Goal: Task Accomplishment & Management: Use online tool/utility

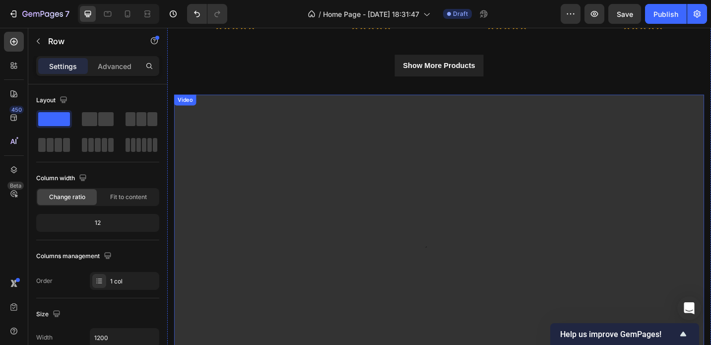
scroll to position [851, 0]
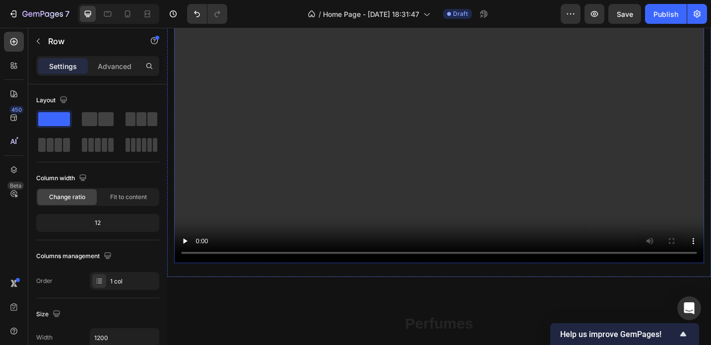
click at [472, 124] on video at bounding box center [465, 121] width 581 height 327
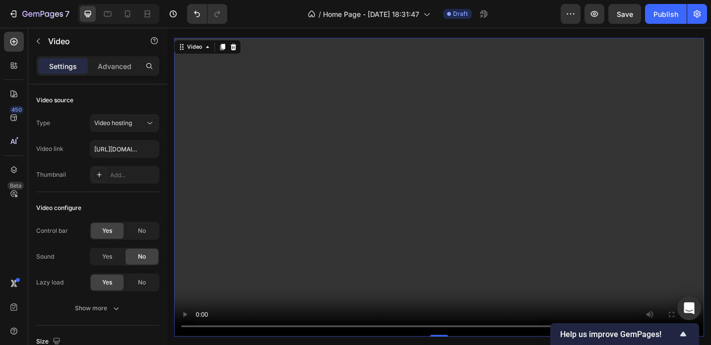
scroll to position [756, 0]
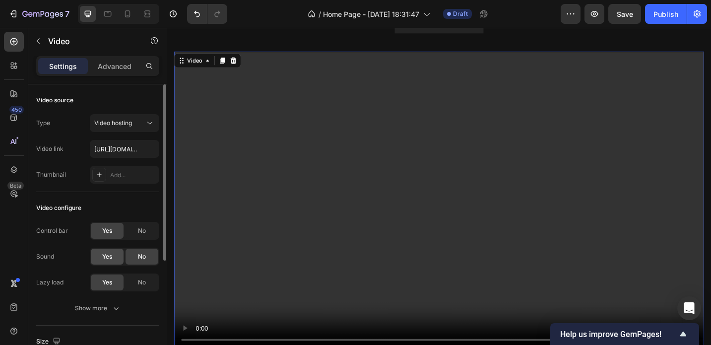
click at [106, 260] on span "Yes" at bounding box center [107, 256] width 10 height 9
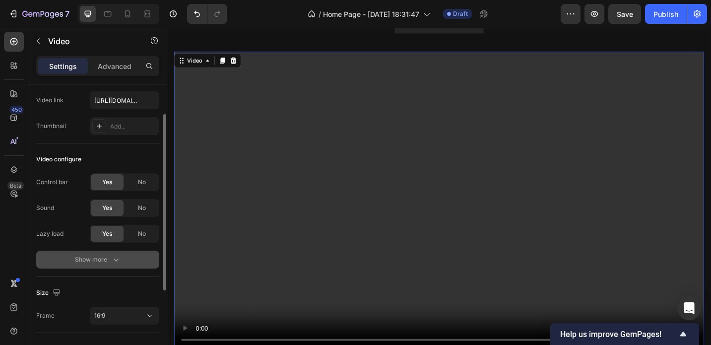
scroll to position [54, 0]
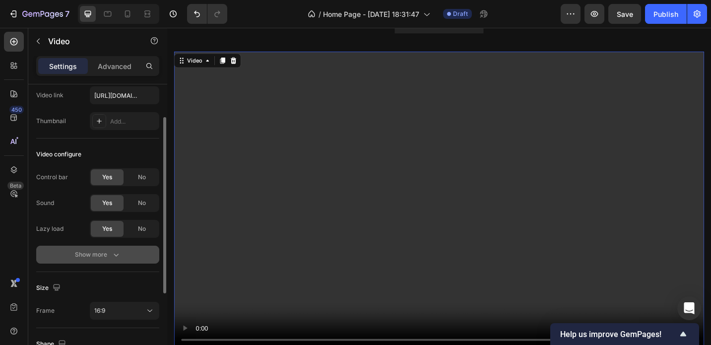
click at [111, 255] on icon "button" at bounding box center [116, 255] width 10 height 10
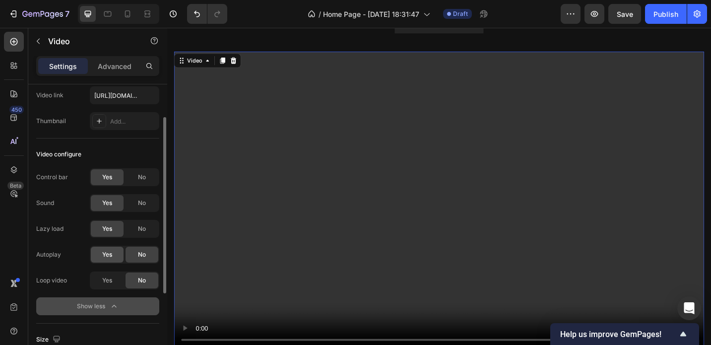
click at [110, 256] on span "Yes" at bounding box center [107, 254] width 10 height 9
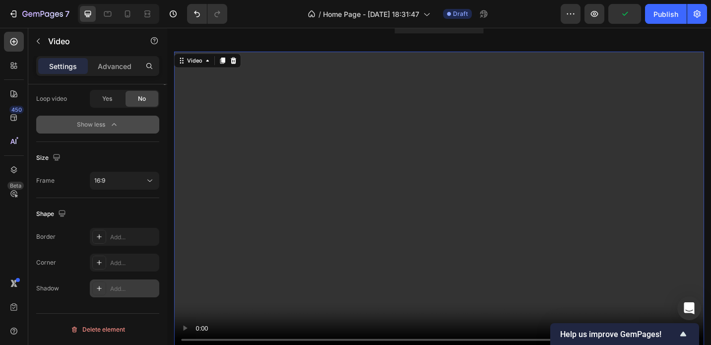
scroll to position [0, 0]
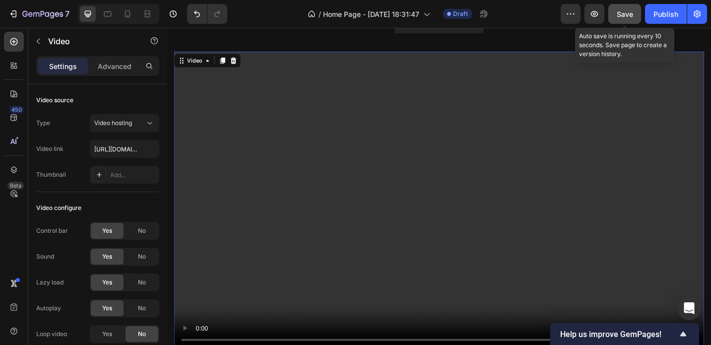
click at [624, 19] on div "Save" at bounding box center [625, 14] width 16 height 10
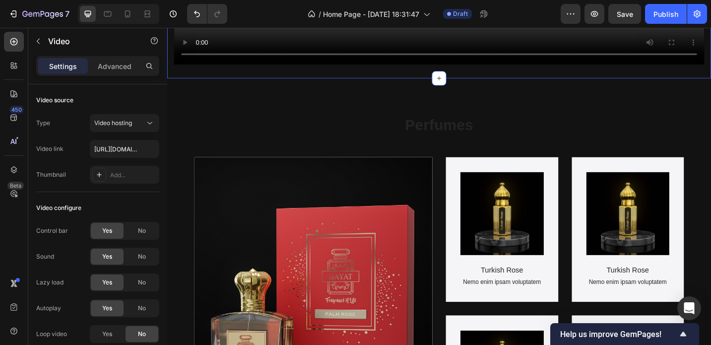
scroll to position [1071, 0]
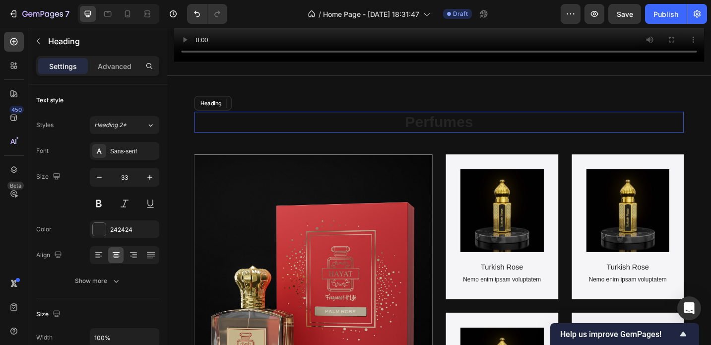
click at [454, 129] on h2 "Perfumes" at bounding box center [465, 131] width 536 height 23
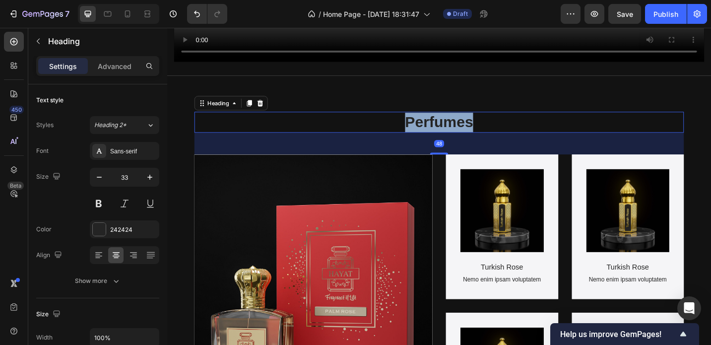
click at [454, 129] on p "Perfumes" at bounding box center [465, 131] width 534 height 21
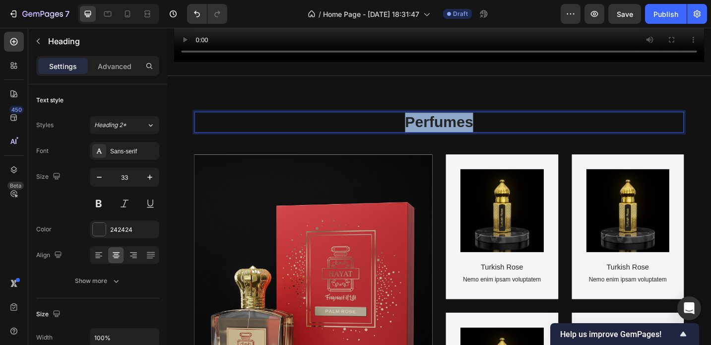
click at [454, 129] on p "Perfumes" at bounding box center [465, 131] width 534 height 21
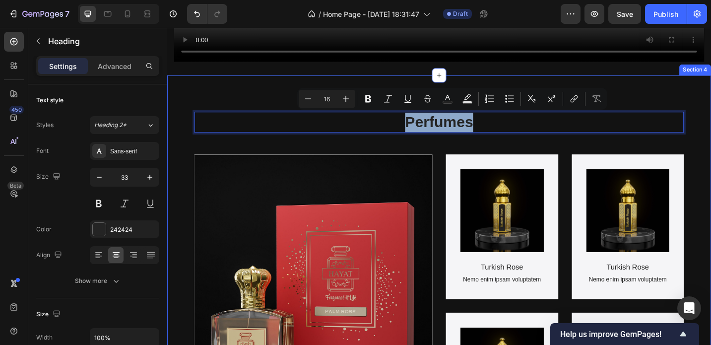
click at [711, 161] on div "Perfumes Heading 48 SHOP NOW Button Hero Banner Product Images Turkish Rose Pro…" at bounding box center [465, 309] width 596 height 458
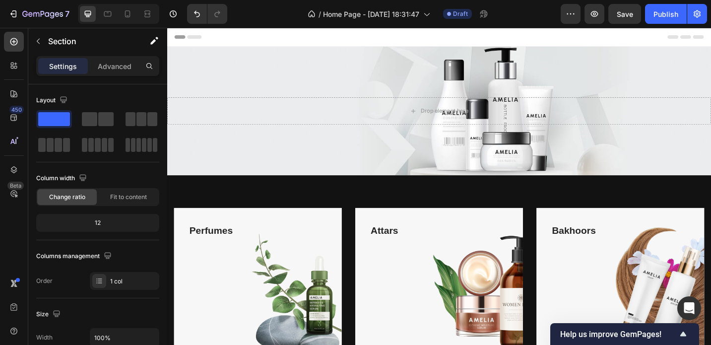
scroll to position [0, 0]
click at [151, 14] on icon at bounding box center [147, 14] width 10 height 10
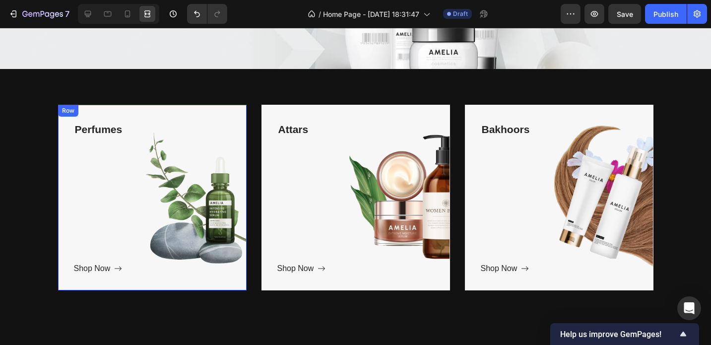
scroll to position [119, 0]
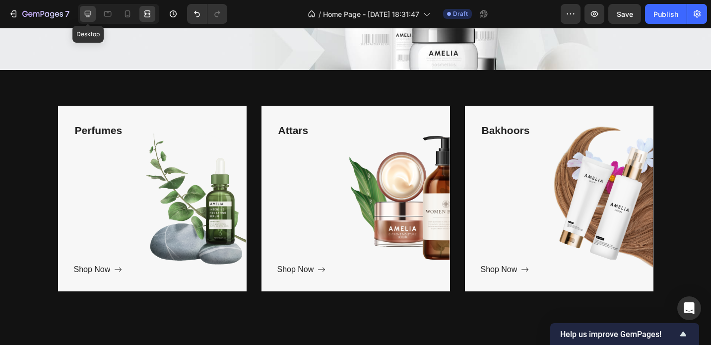
click at [86, 14] on icon at bounding box center [88, 14] width 6 height 6
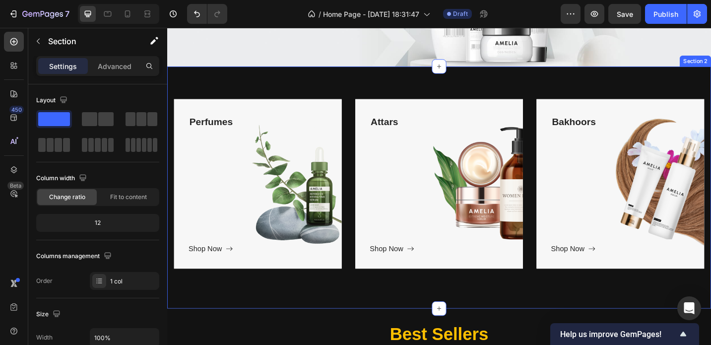
click at [371, 96] on div "Perfumes Text block Shop Now Button Row Hero Banner Attars Text block Shop Now …" at bounding box center [465, 202] width 596 height 265
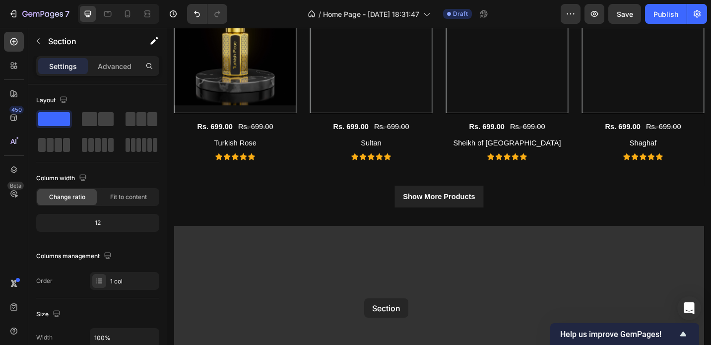
scroll to position [595, 0]
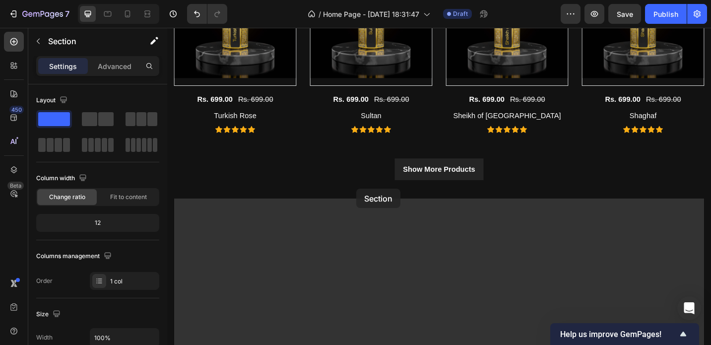
drag, startPoint x: 371, startPoint y: 96, endPoint x: 375, endPoint y: 203, distance: 107.2
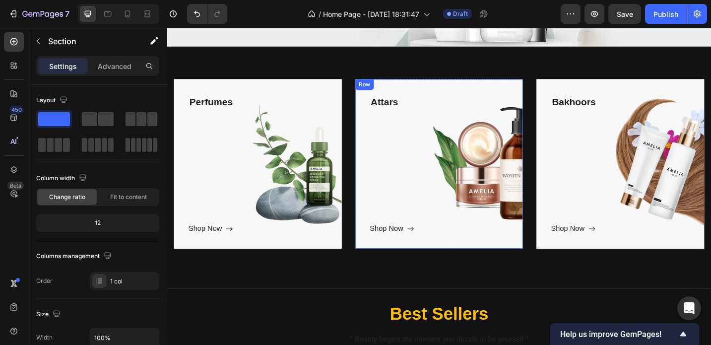
scroll to position [129, 0]
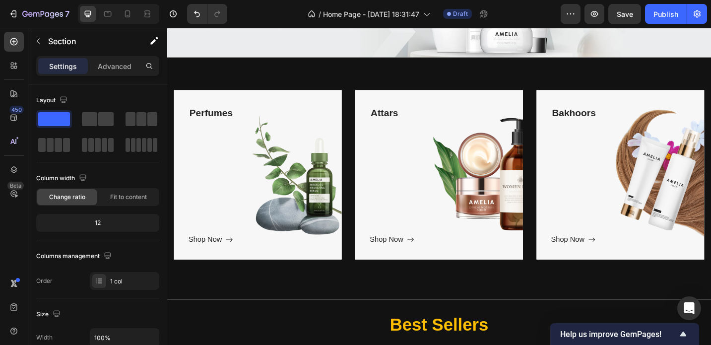
click at [438, 77] on div "Perfumes Text block Shop Now Button Row Hero Banner Attars Text block Shop Now …" at bounding box center [465, 192] width 596 height 265
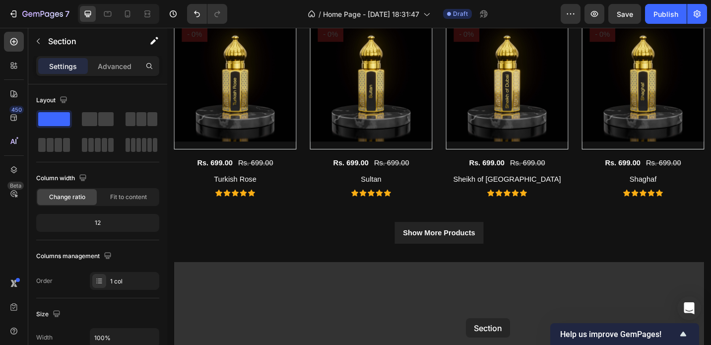
scroll to position [547, 0]
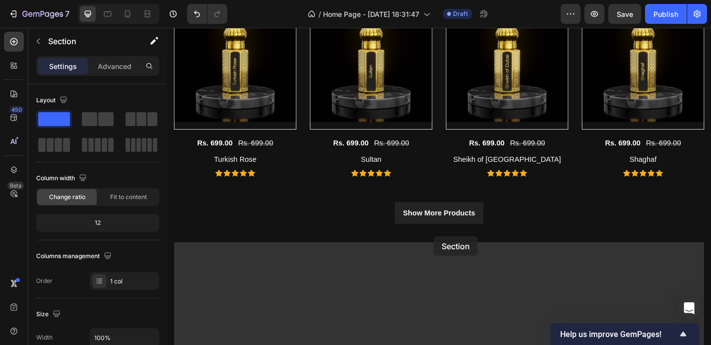
drag, startPoint x: 486, startPoint y: 69, endPoint x: 459, endPoint y: 256, distance: 188.6
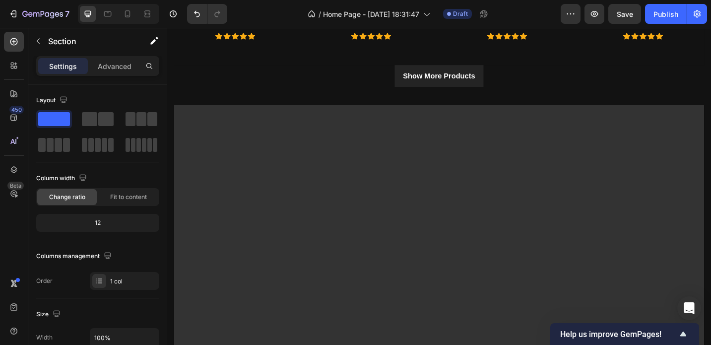
scroll to position [398, 0]
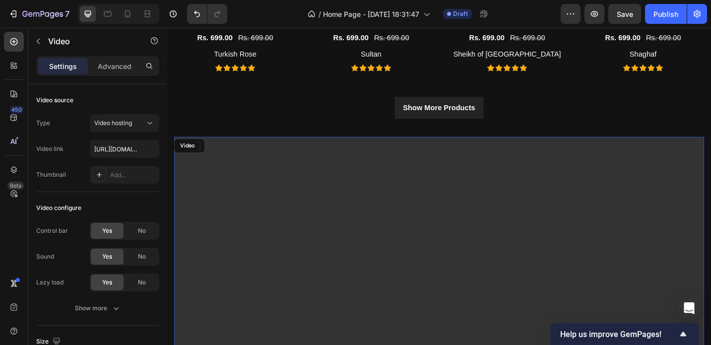
click at [481, 217] on video at bounding box center [465, 310] width 581 height 327
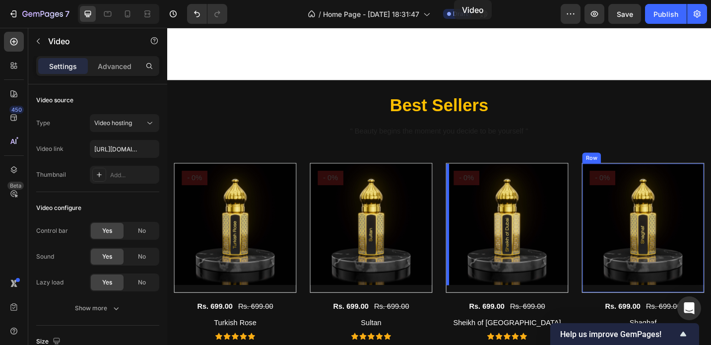
scroll to position [0, 0]
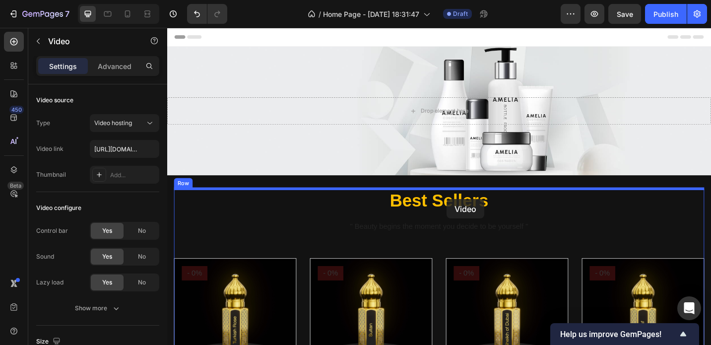
drag, startPoint x: 481, startPoint y: 217, endPoint x: 473, endPoint y: 215, distance: 8.2
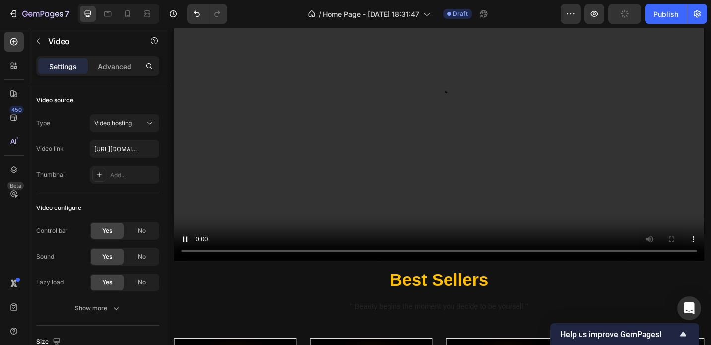
scroll to position [274, 0]
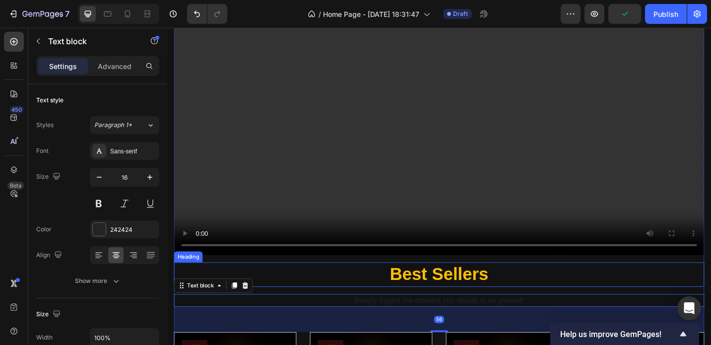
click at [356, 302] on h2 "Best Sellers" at bounding box center [465, 297] width 581 height 26
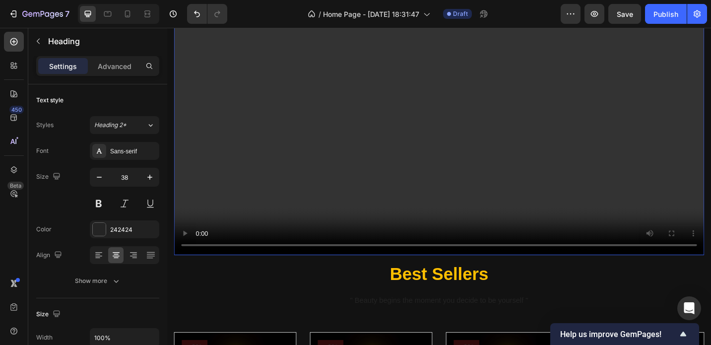
click at [386, 158] on video at bounding box center [465, 113] width 581 height 327
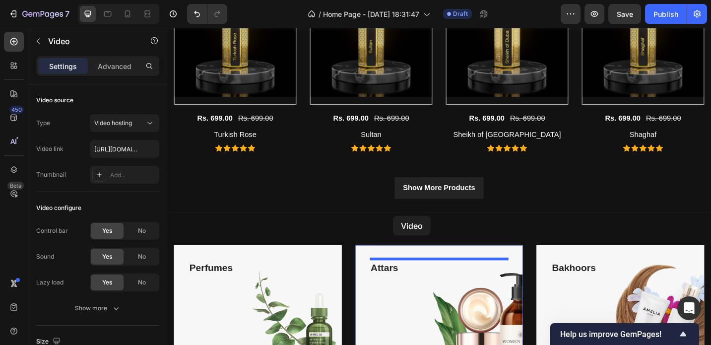
scroll to position [680, 0]
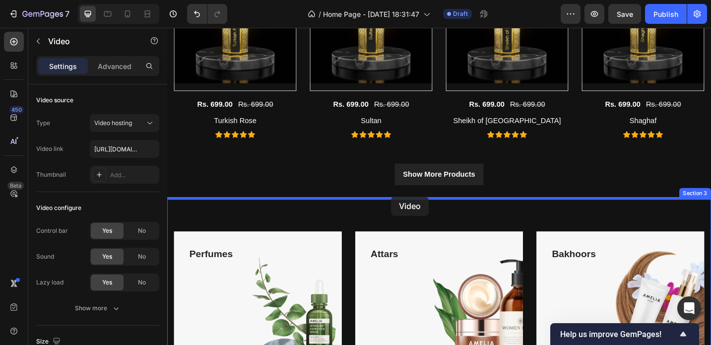
drag, startPoint x: 386, startPoint y: 158, endPoint x: 412, endPoint y: 212, distance: 60.6
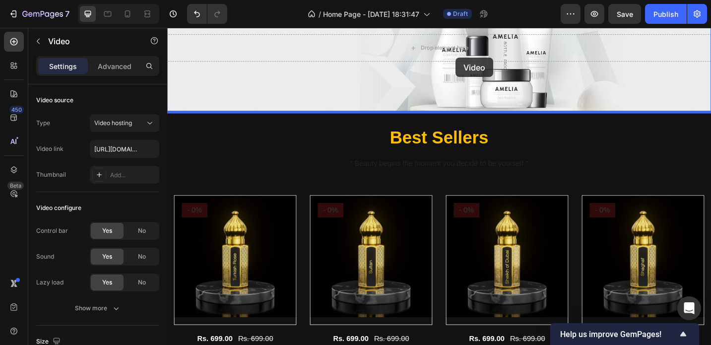
scroll to position [57, 0]
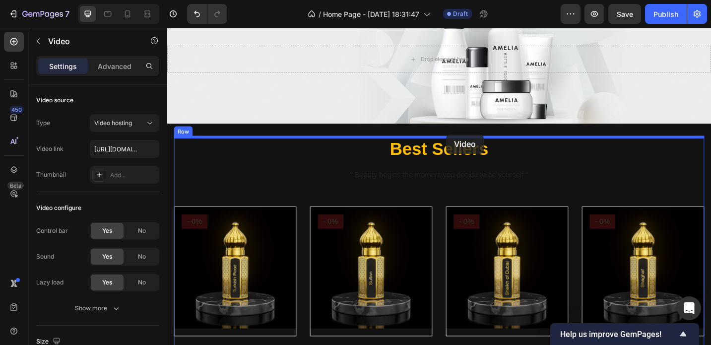
drag, startPoint x: 502, startPoint y: 151, endPoint x: 472, endPoint y: 144, distance: 30.7
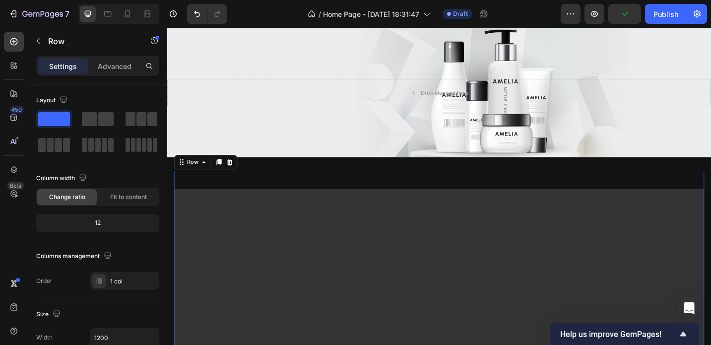
scroll to position [21, 0]
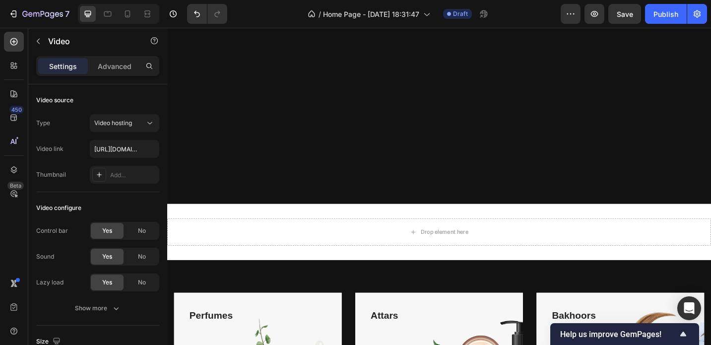
scroll to position [673, 0]
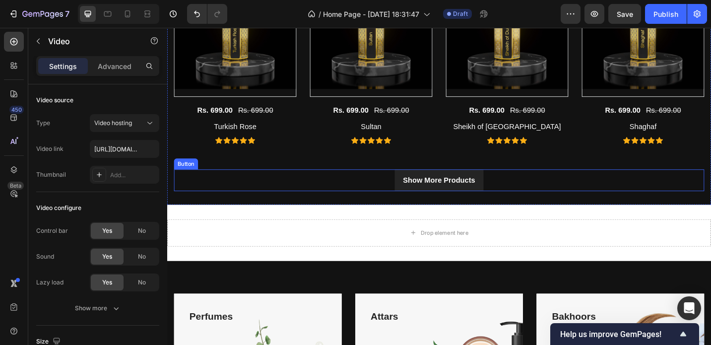
click at [604, 196] on div "Show More Products Button" at bounding box center [465, 195] width 581 height 24
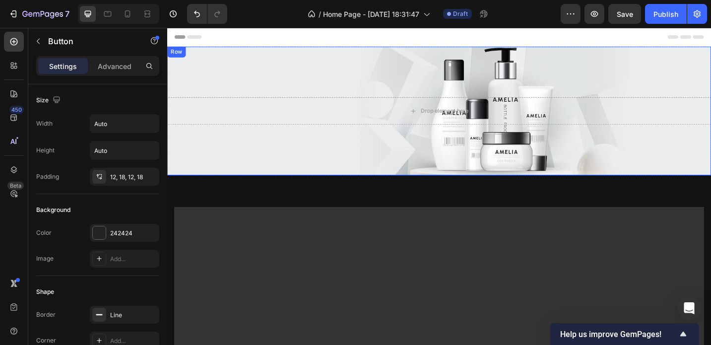
scroll to position [0, 0]
